Goal: Entertainment & Leisure: Consume media (video, audio)

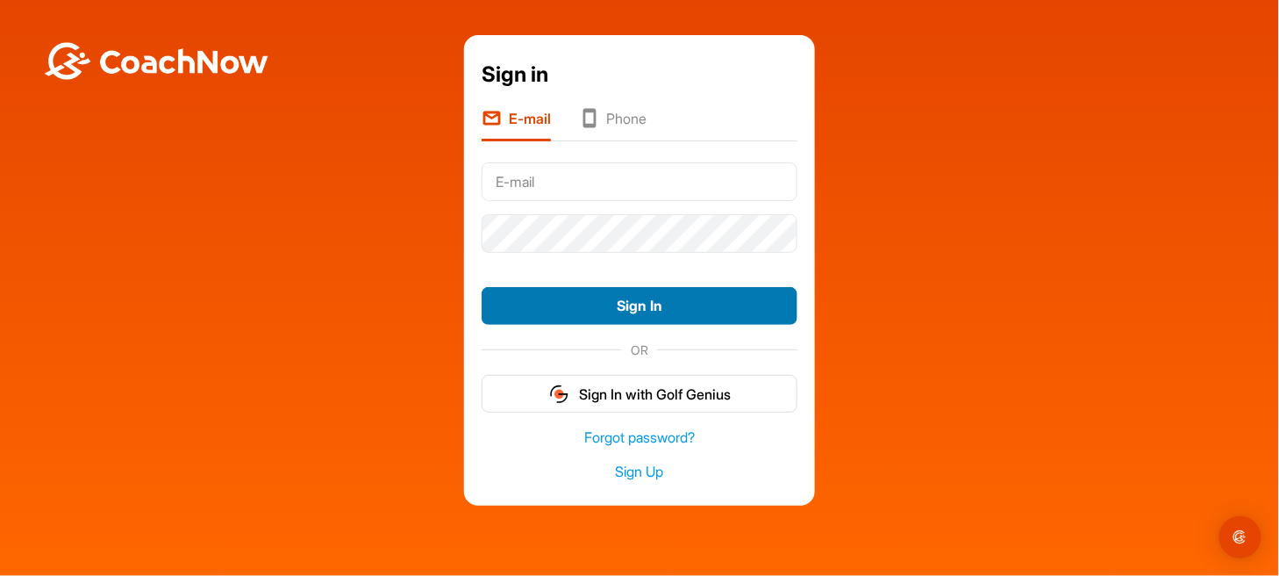
type input "[EMAIL_ADDRESS][DOMAIN_NAME]"
click at [681, 321] on button "Sign In" at bounding box center [640, 306] width 316 height 38
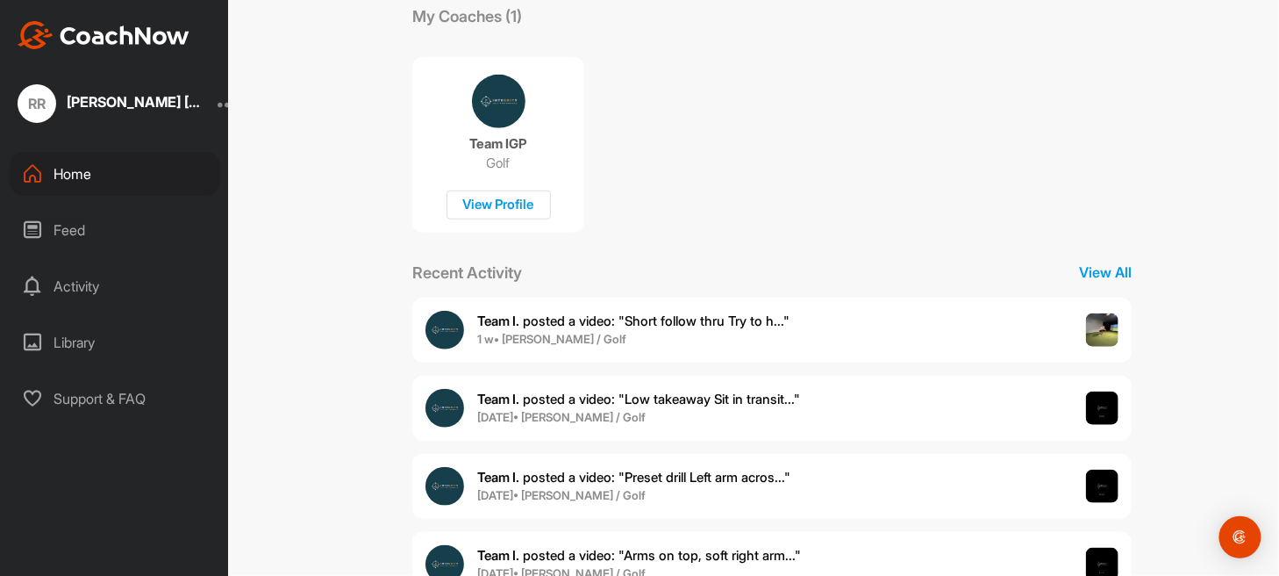
scroll to position [350, 0]
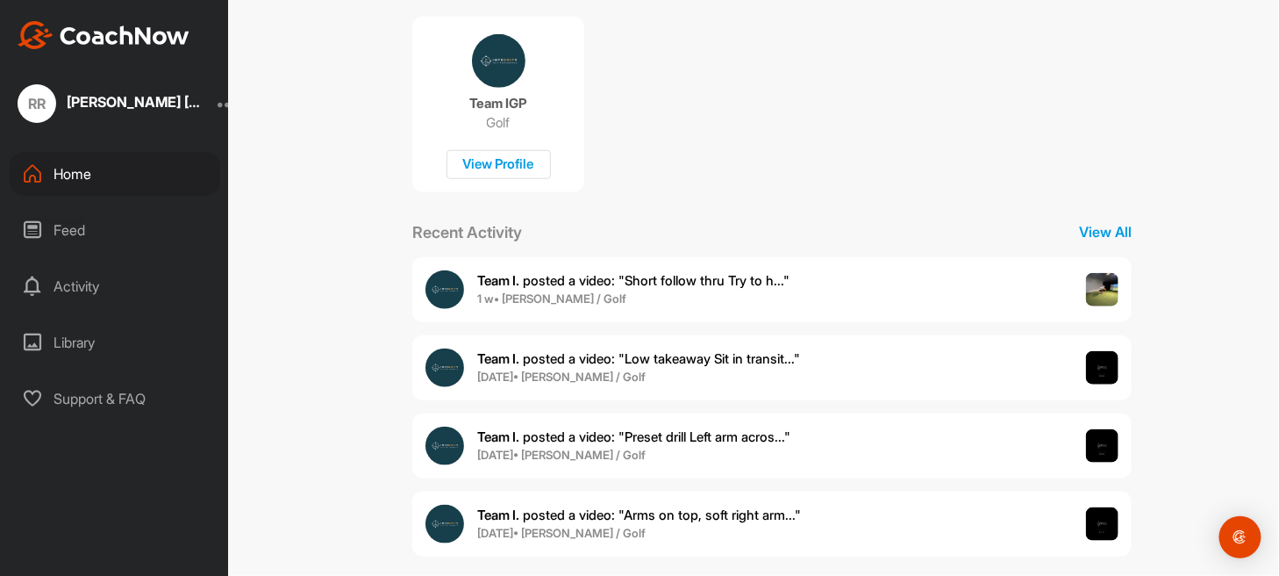
click at [113, 247] on div "Feed" at bounding box center [115, 230] width 211 height 44
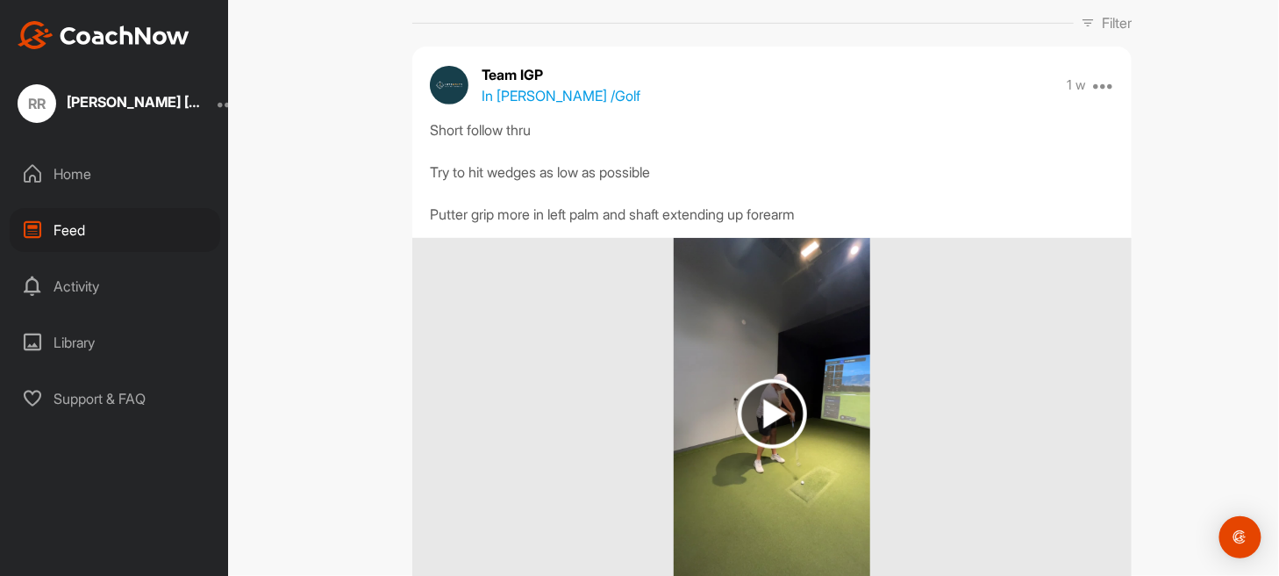
scroll to position [176, 0]
click at [800, 397] on img at bounding box center [772, 414] width 196 height 351
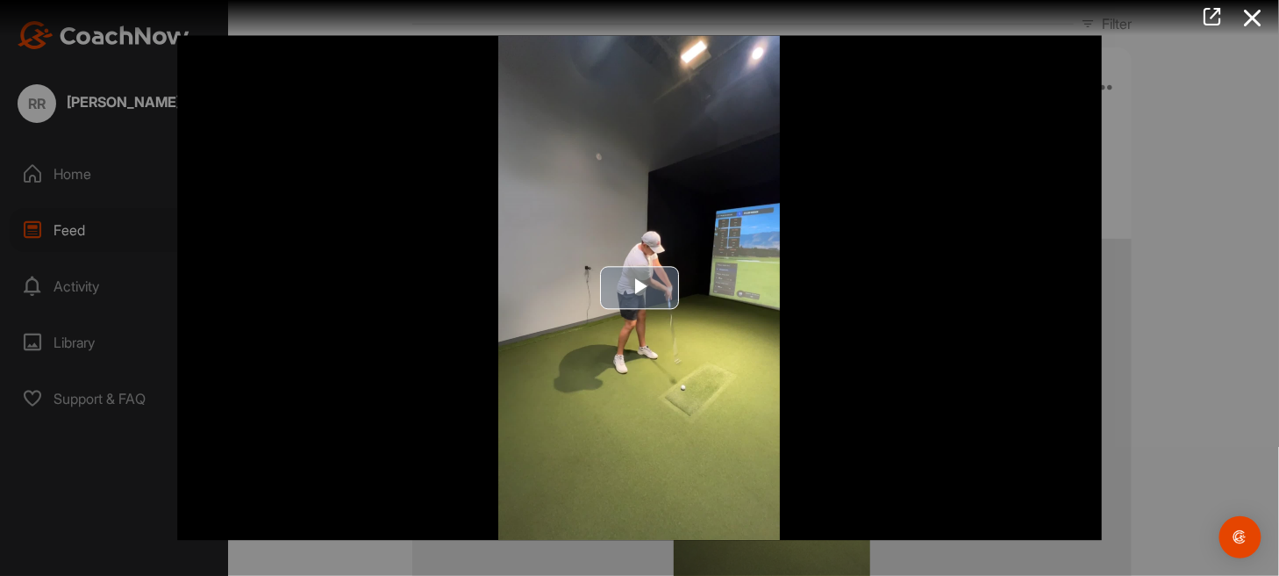
click at [673, 247] on img "Video Player" at bounding box center [639, 287] width 925 height 505
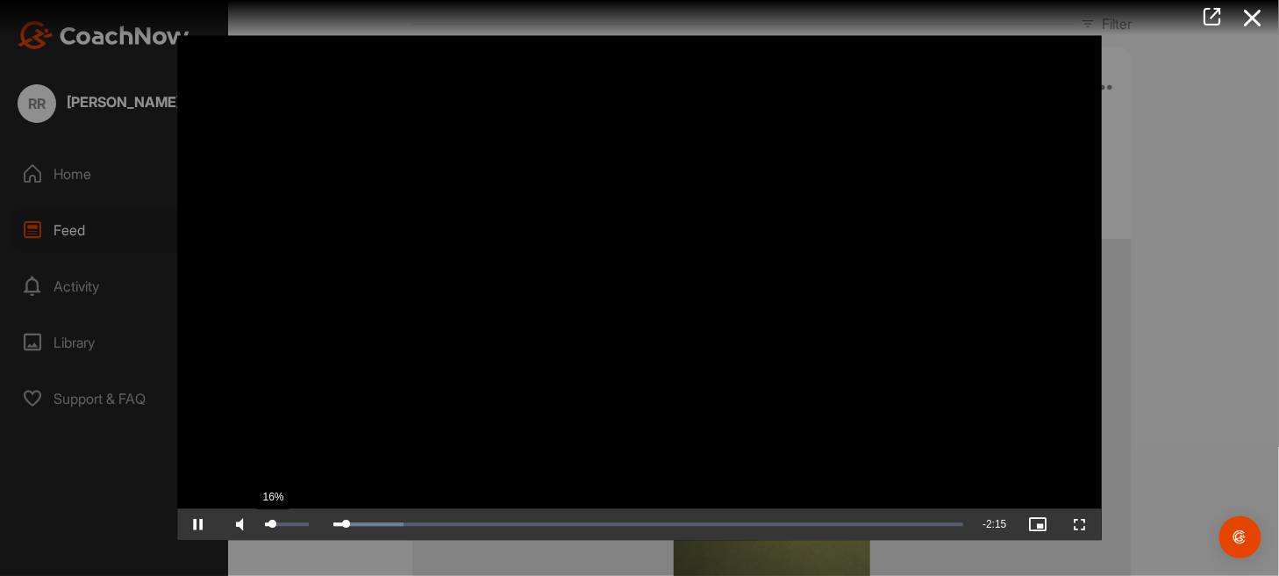
click at [272, 523] on div "16%" at bounding box center [287, 525] width 43 height 4
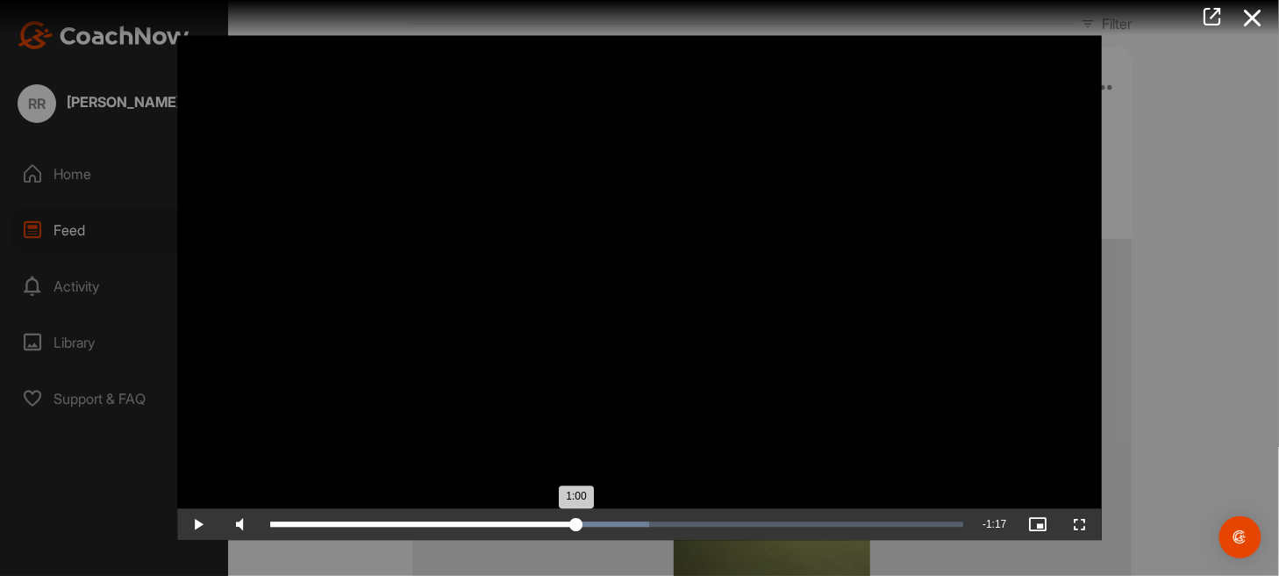
click at [577, 518] on div "Loaded : 54.71% 1:00 1:00" at bounding box center [617, 525] width 711 height 32
drag, startPoint x: 631, startPoint y: 524, endPoint x: 613, endPoint y: 526, distance: 17.6
click at [613, 526] on div "1:07" at bounding box center [441, 524] width 343 height 5
click at [863, 522] on div "Loaded : 70.43% 1:56 1:32" at bounding box center [616, 524] width 693 height 5
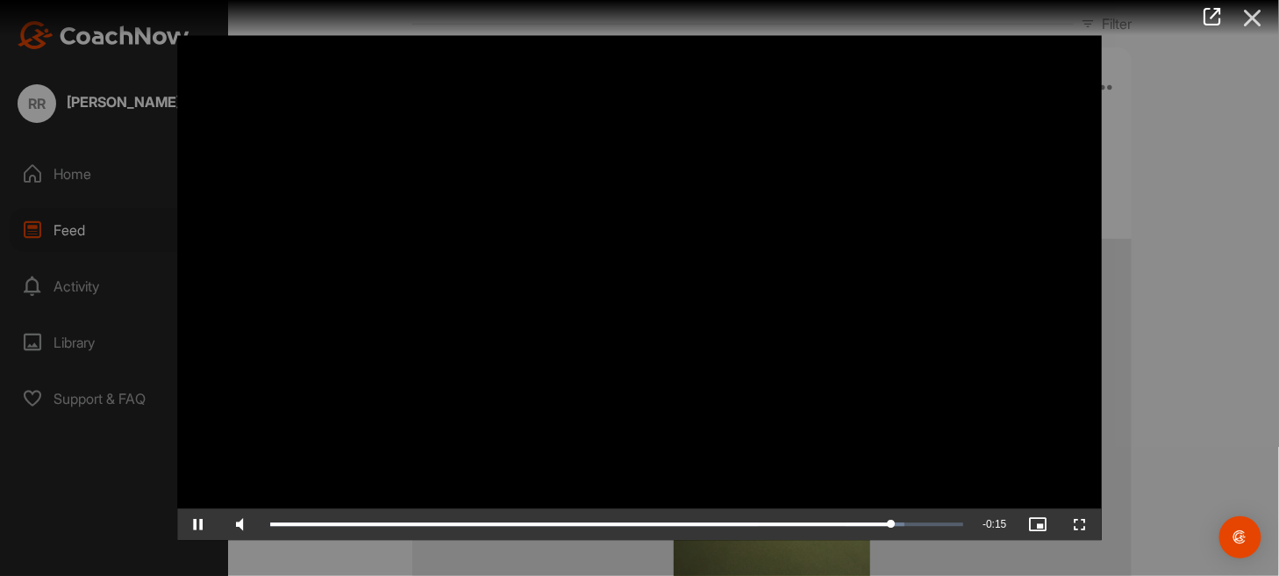
click at [1253, 15] on icon at bounding box center [1253, 18] width 40 height 32
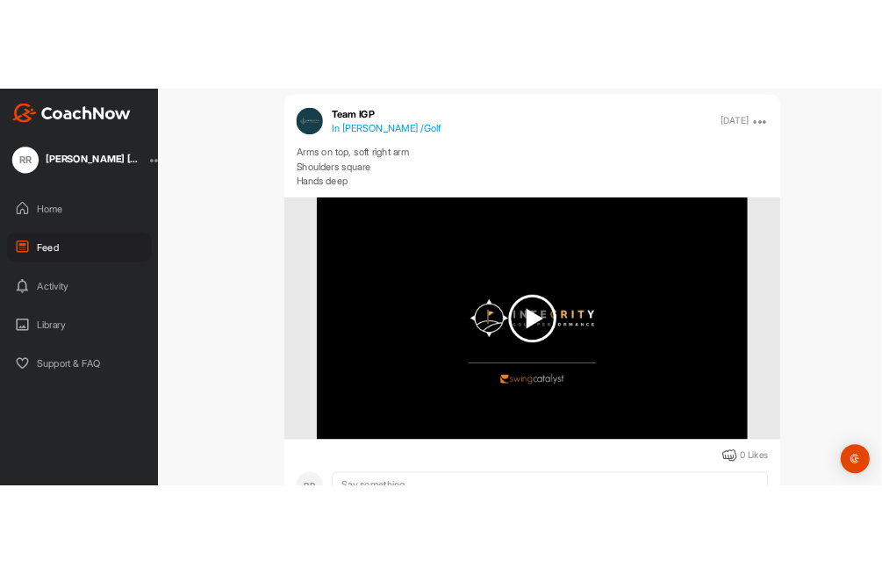
scroll to position [2306, 0]
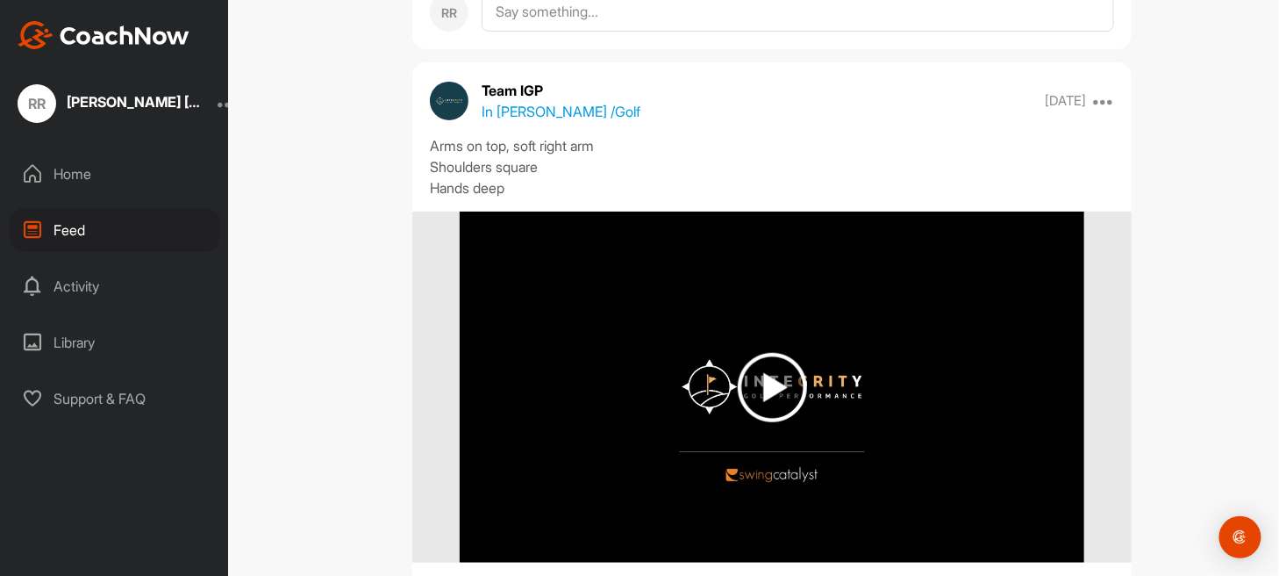
click at [868, 293] on img at bounding box center [772, 386] width 624 height 351
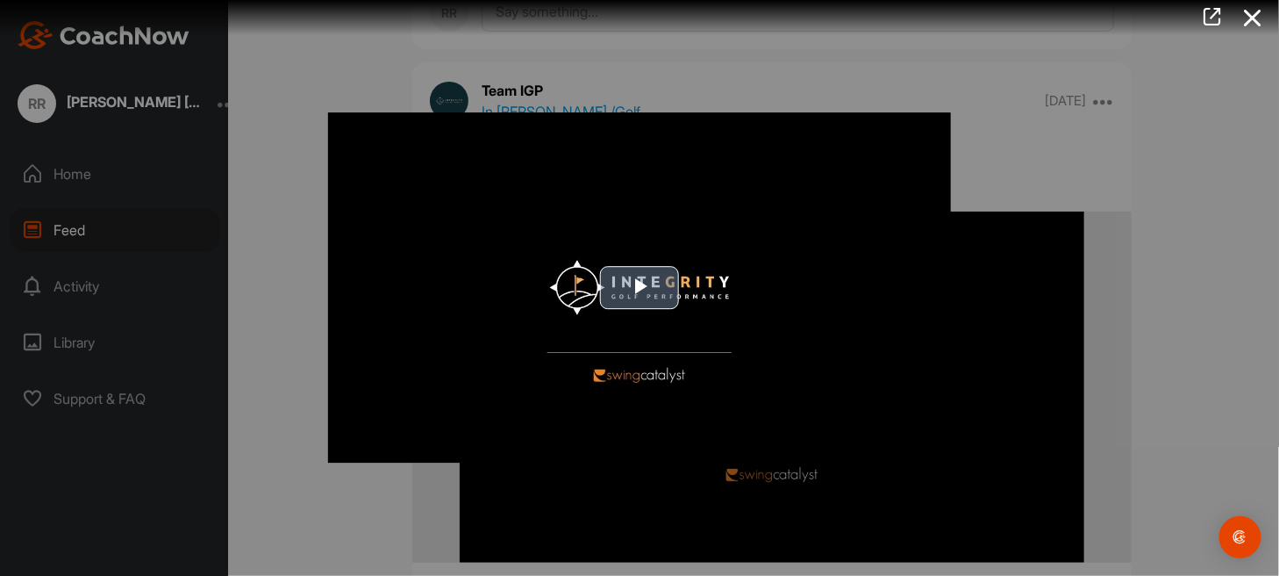
click at [680, 255] on img "Video Player" at bounding box center [639, 287] width 623 height 350
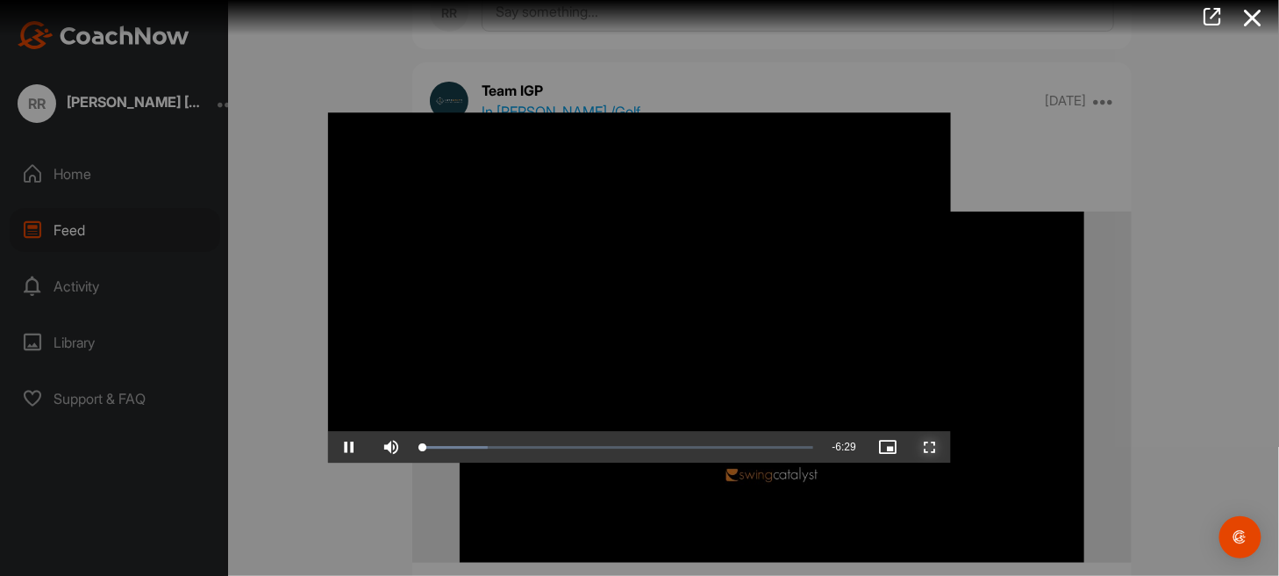
click at [939, 448] on span "Video Player" at bounding box center [930, 448] width 42 height 0
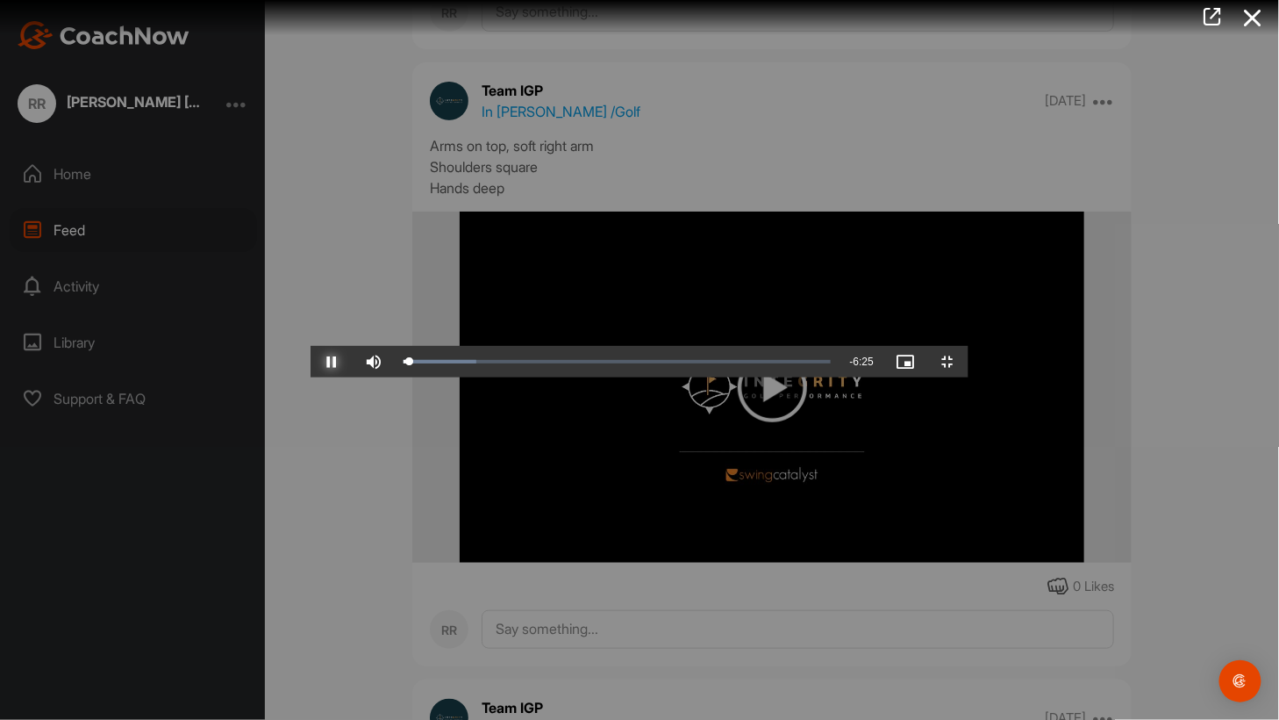
click at [311, 362] on span "Video Player" at bounding box center [332, 362] width 42 height 0
click at [799, 342] on video "Video Player" at bounding box center [640, 359] width 658 height 35
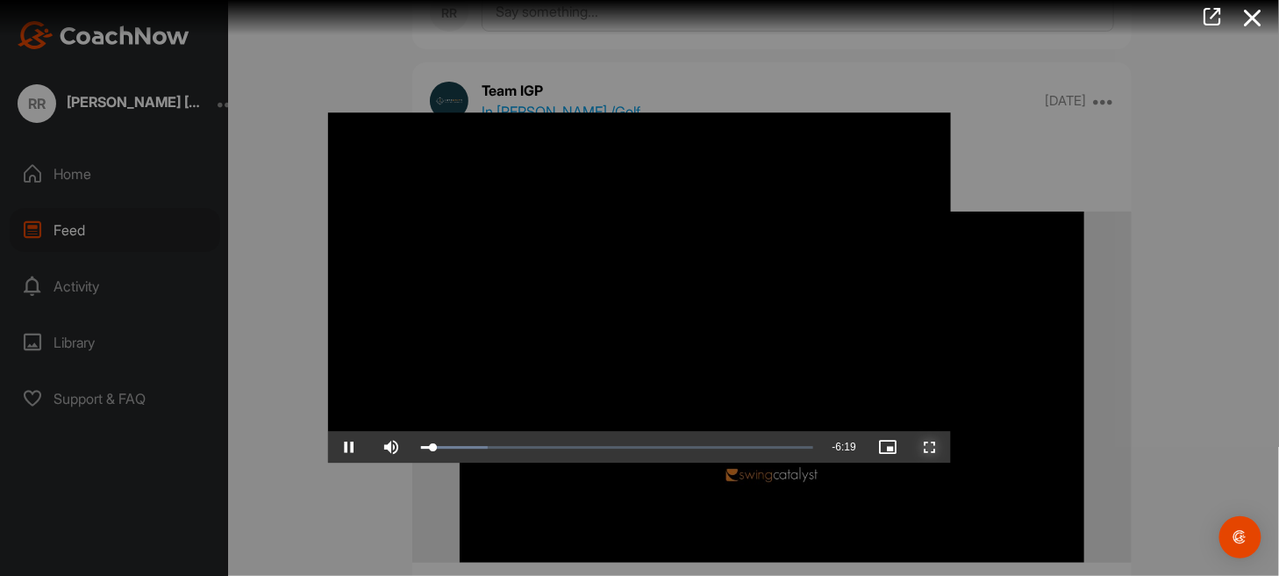
click at [931, 448] on span "Video Player" at bounding box center [930, 448] width 42 height 0
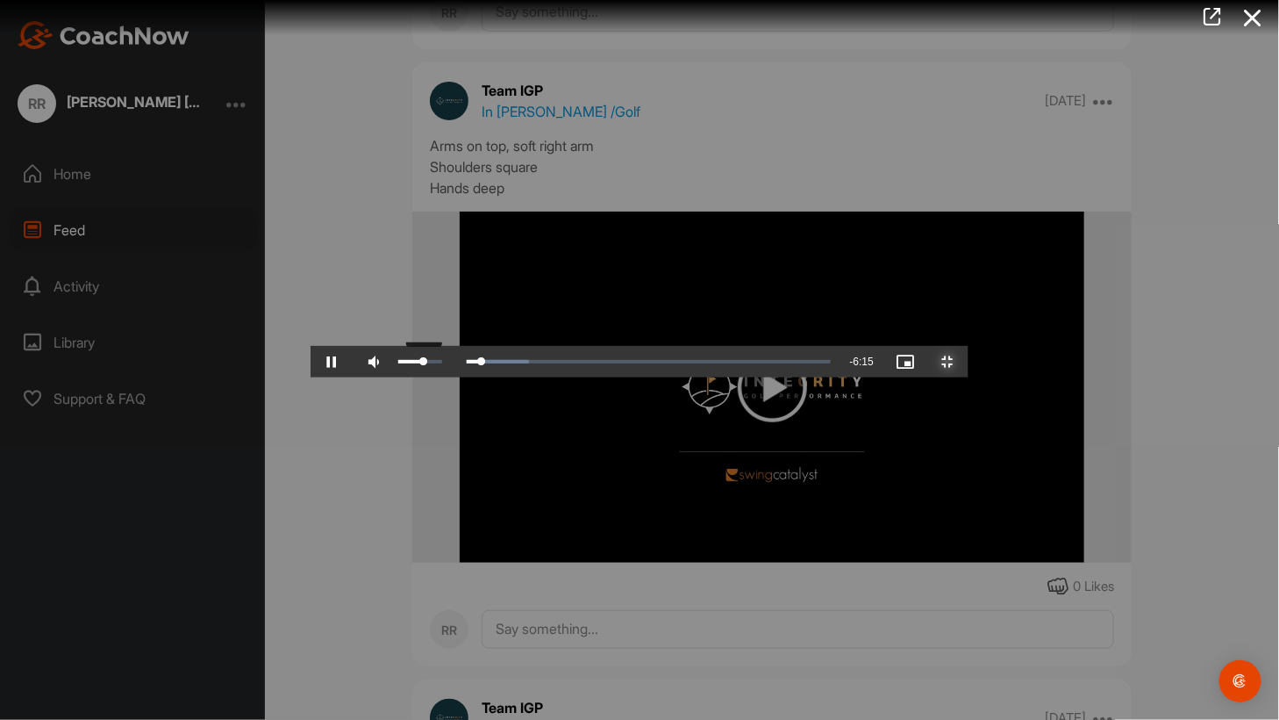
click at [398, 363] on div "57%" at bounding box center [419, 362] width 43 height 4
click at [394, 377] on div "47%" at bounding box center [420, 362] width 53 height 32
click at [311, 362] on span "Video Player" at bounding box center [332, 362] width 42 height 0
click at [969, 362] on span "Video Player" at bounding box center [948, 362] width 42 height 0
